Goal: Navigation & Orientation: Find specific page/section

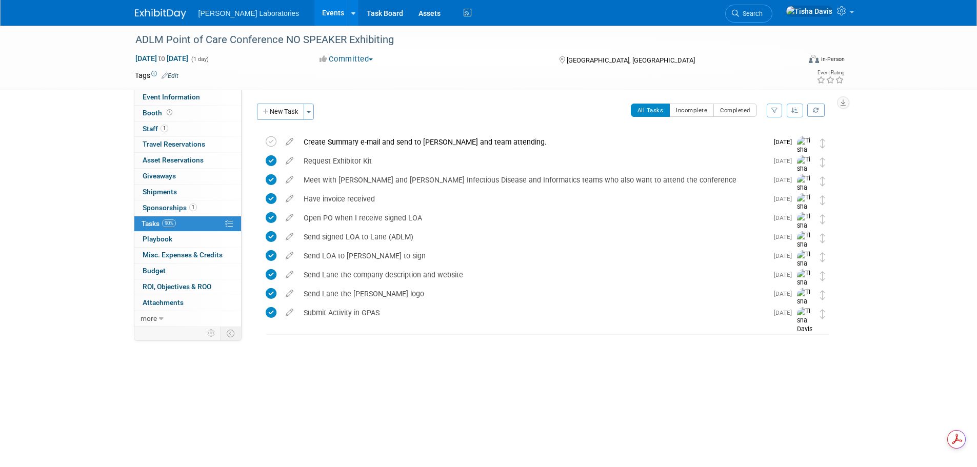
click at [314, 14] on link "Events" at bounding box center [332, 13] width 37 height 26
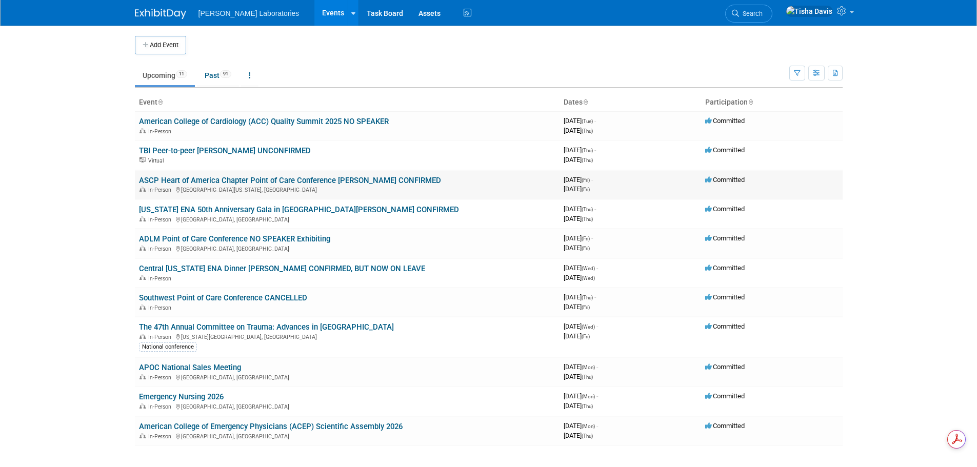
click at [211, 179] on link "ASCP Heart of America Chapter Point of Care Conference [PERSON_NAME] CONFIRMED" at bounding box center [290, 180] width 302 height 9
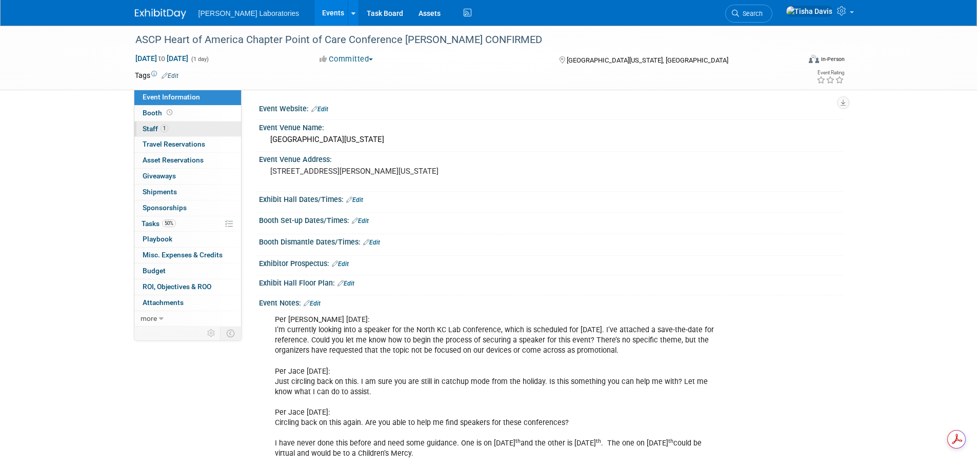
click at [147, 129] on span "Staff 1" at bounding box center [156, 129] width 26 height 8
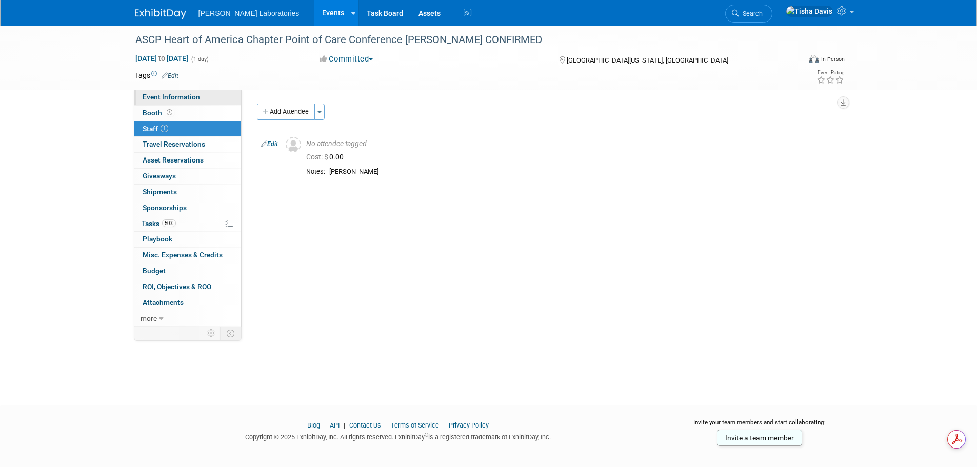
click at [180, 97] on span "Event Information" at bounding box center [171, 97] width 57 height 8
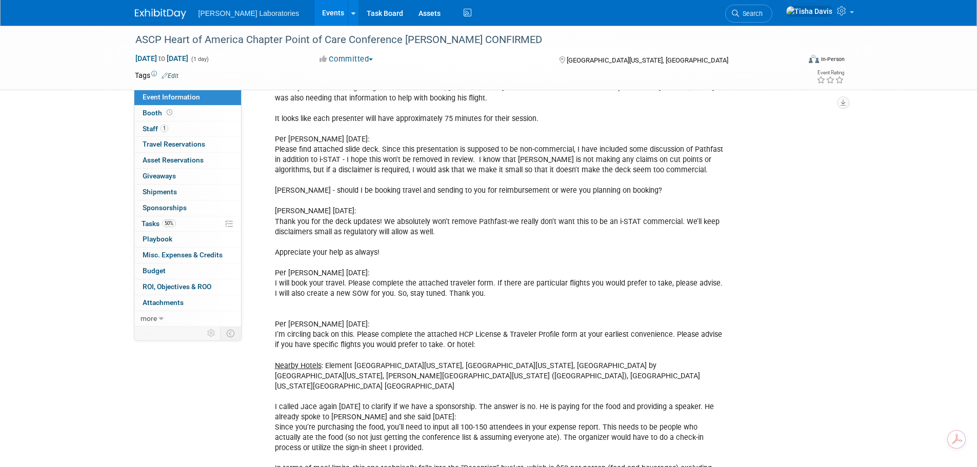
scroll to position [1451, 0]
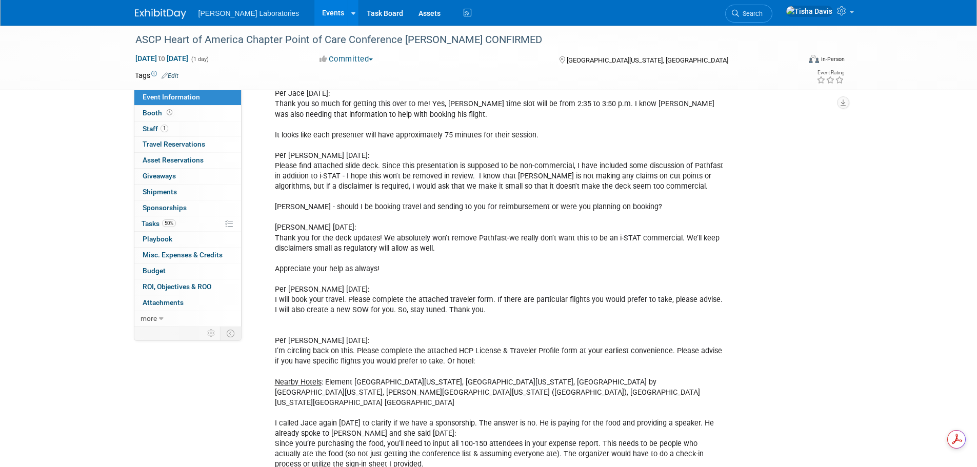
click at [314, 14] on link "Events" at bounding box center [332, 13] width 37 height 26
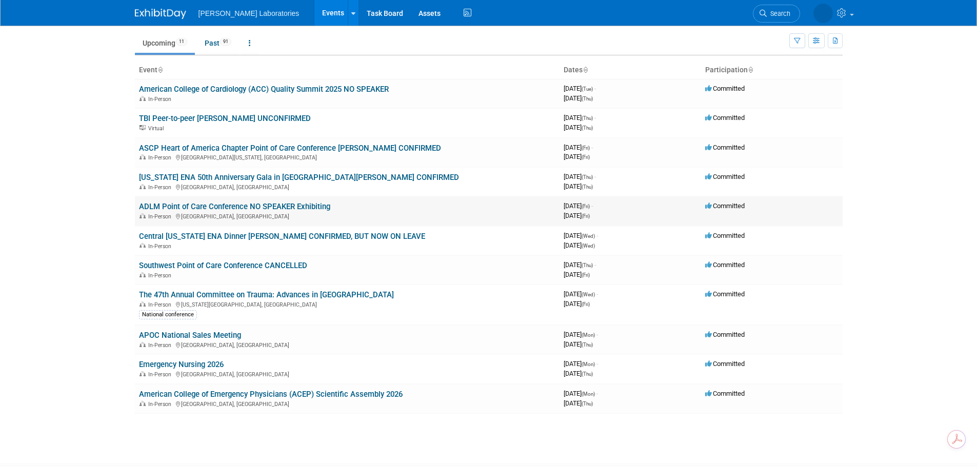
scroll to position [100, 0]
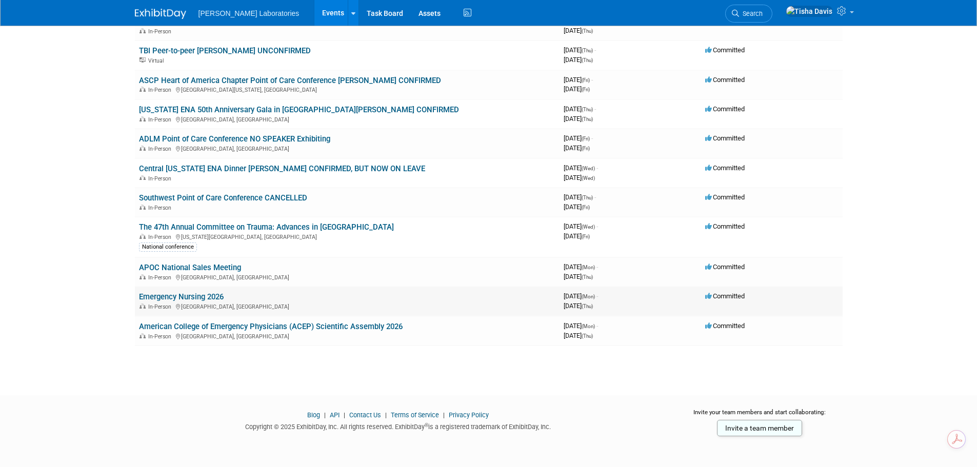
click at [216, 295] on link "Emergency Nursing 2026" at bounding box center [181, 296] width 85 height 9
